Goal: Task Accomplishment & Management: Use online tool/utility

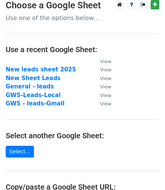
scroll to position [2, 0]
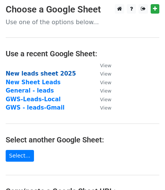
click at [33, 72] on strong "New leads sheet 2025" at bounding box center [41, 73] width 70 height 7
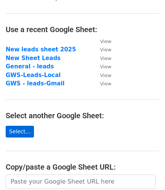
scroll to position [25, 0]
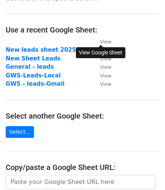
click at [106, 41] on small "View" at bounding box center [105, 42] width 11 height 6
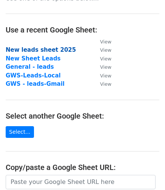
click at [23, 48] on strong "New leads sheet 2025" at bounding box center [41, 50] width 70 height 7
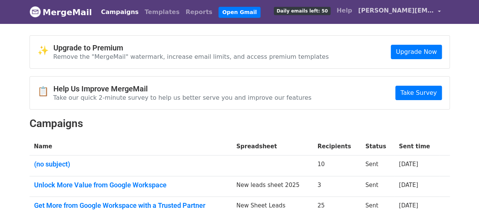
click at [441, 8] on link "[PERSON_NAME][EMAIL_ADDRESS][DOMAIN_NAME]" at bounding box center [399, 12] width 89 height 18
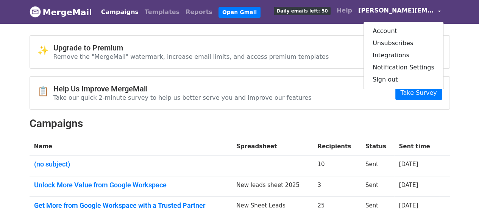
click at [263, 16] on div "Campaigns Templates Reports Open Gmail Daily emails left: 50 Help [PERSON_NAME]…" at bounding box center [268, 12] width 349 height 18
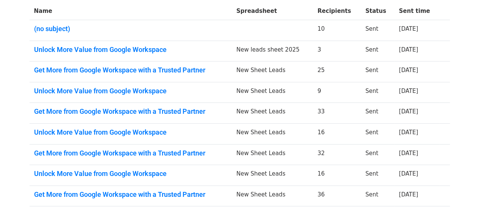
scroll to position [135, 0]
